Goal: Navigation & Orientation: Go to known website

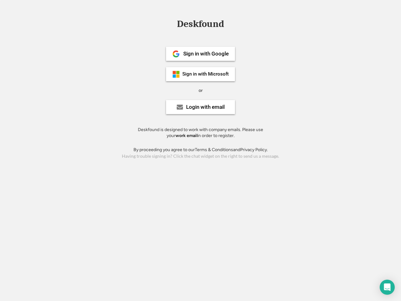
click at [200, 90] on div "or" at bounding box center [200, 90] width 4 height 6
click at [200, 25] on div "Deskfound" at bounding box center [200, 24] width 53 height 10
click at [171, 23] on div "Deskfound" at bounding box center [200, 25] width 401 height 12
click at [200, 25] on div "Deskfound" at bounding box center [200, 24] width 53 height 10
click at [200, 90] on div "or" at bounding box center [200, 90] width 4 height 6
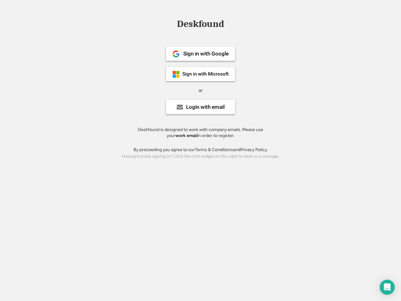
click at [200, 54] on div "Sign in with Google" at bounding box center [205, 53] width 45 height 5
click at [206, 54] on div "Sign in with Google" at bounding box center [205, 53] width 45 height 5
click at [176, 54] on img at bounding box center [176, 54] width 8 height 8
click at [200, 74] on div "Sign in with Microsoft" at bounding box center [205, 74] width 46 height 5
click at [206, 74] on div "Sign in with Microsoft" at bounding box center [205, 74] width 46 height 5
